Goal: Complete application form

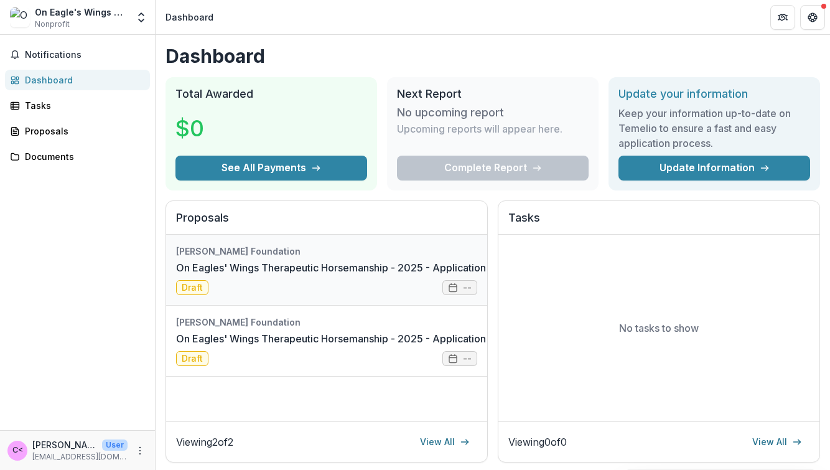
click at [401, 269] on link "On Eagles' Wings Therapeutic Horsemanship - 2025 - Application Form" at bounding box center [344, 267] width 336 height 15
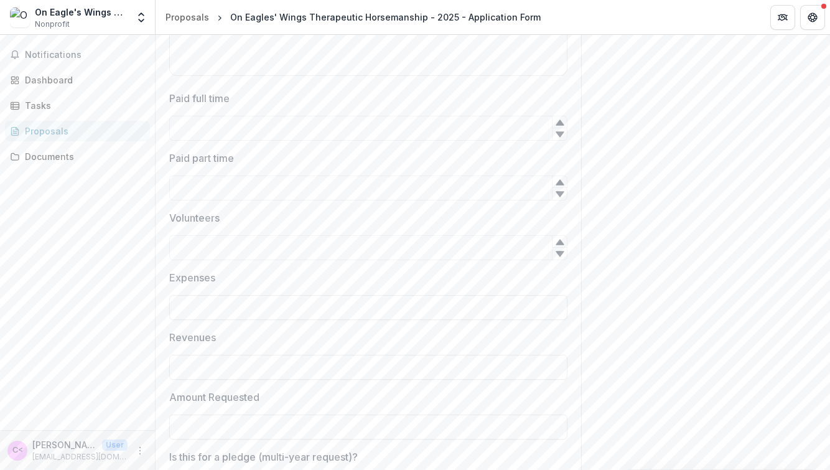
scroll to position [1760, 0]
click at [348, 128] on input "Paid full time" at bounding box center [368, 127] width 398 height 25
type input "*"
click at [294, 184] on input "Paid part time" at bounding box center [368, 187] width 398 height 25
type input "*"
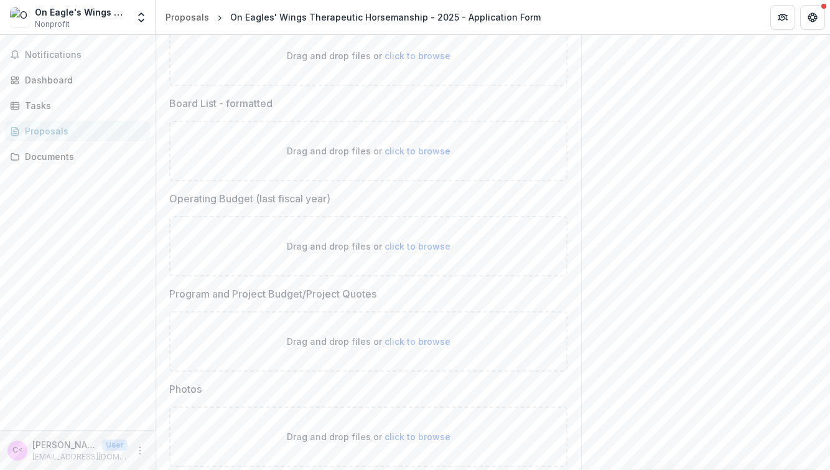
scroll to position [3507, 0]
